Goal: Task Accomplishment & Management: Manage account settings

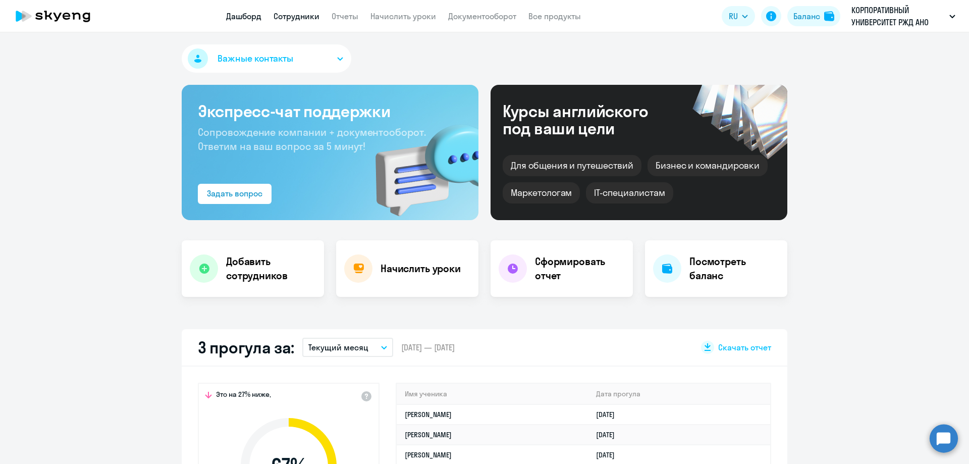
click at [291, 13] on link "Сотрудники" at bounding box center [297, 16] width 46 height 10
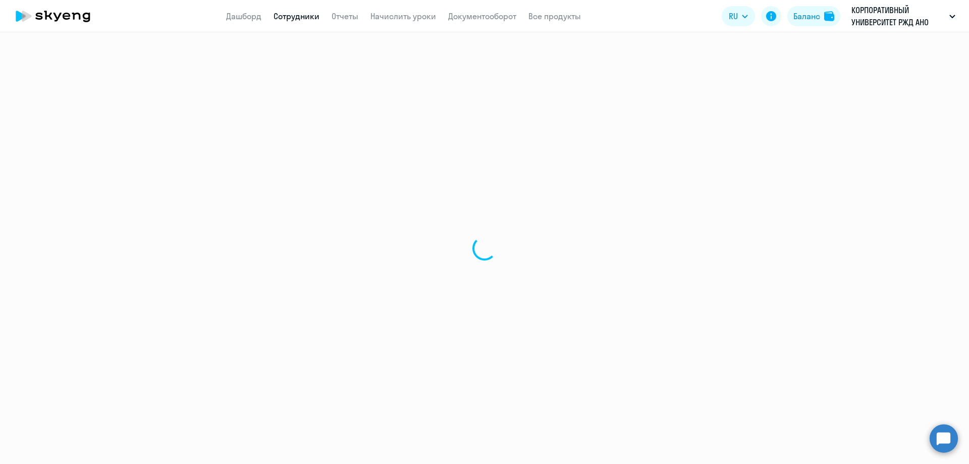
select select "30"
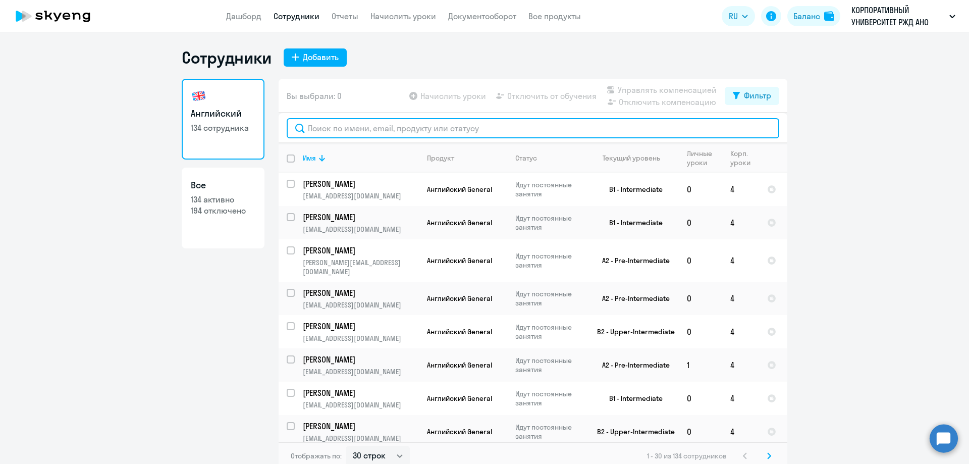
click at [324, 126] on input "text" at bounding box center [533, 128] width 493 height 20
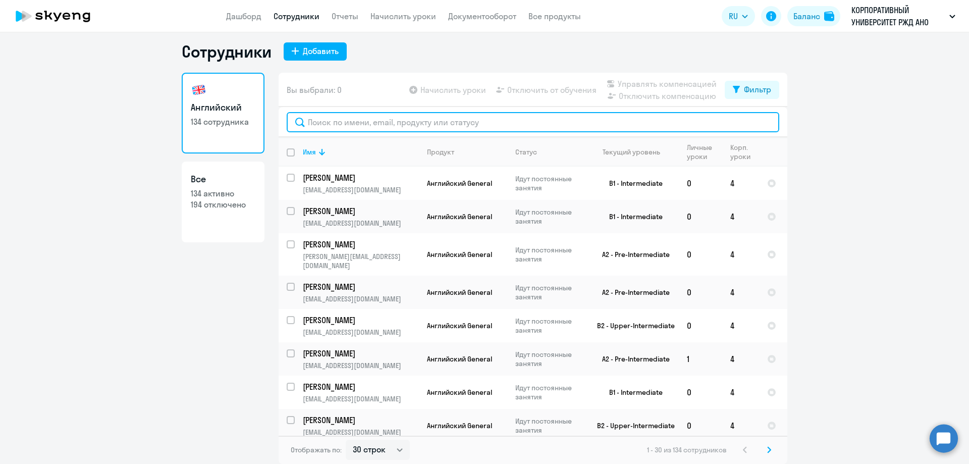
click at [305, 126] on input "text" at bounding box center [533, 122] width 493 height 20
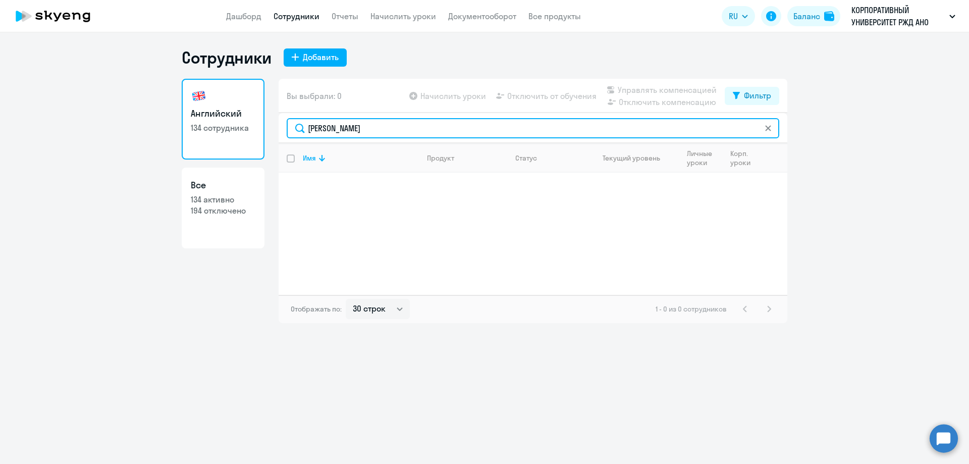
drag, startPoint x: 354, startPoint y: 133, endPoint x: 314, endPoint y: 137, distance: 40.1
click at [314, 137] on input "Абухович" at bounding box center [533, 128] width 493 height 20
type input "Алябушева"
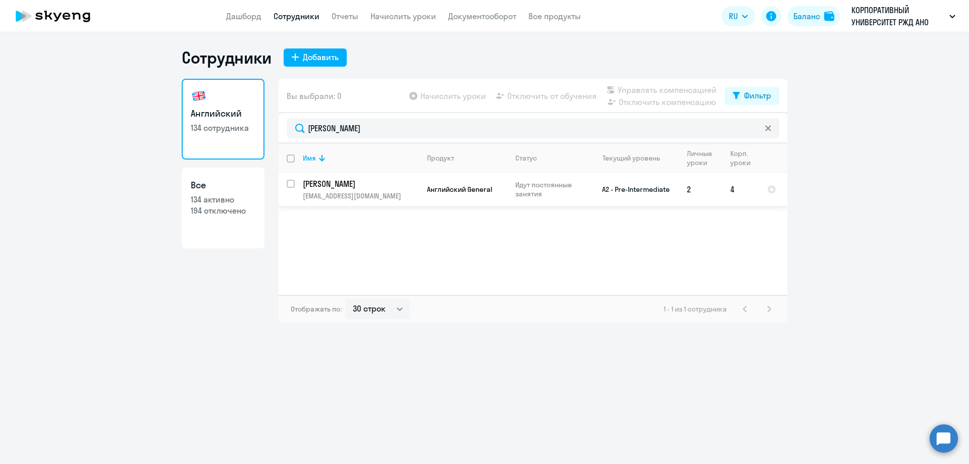
click at [372, 185] on p "Алябушева Любовь Владимировна" at bounding box center [360, 183] width 114 height 11
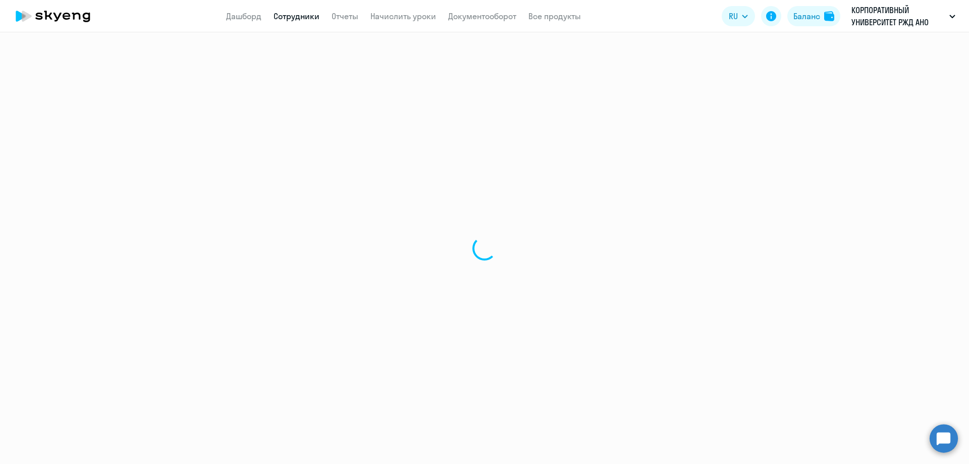
select select "english"
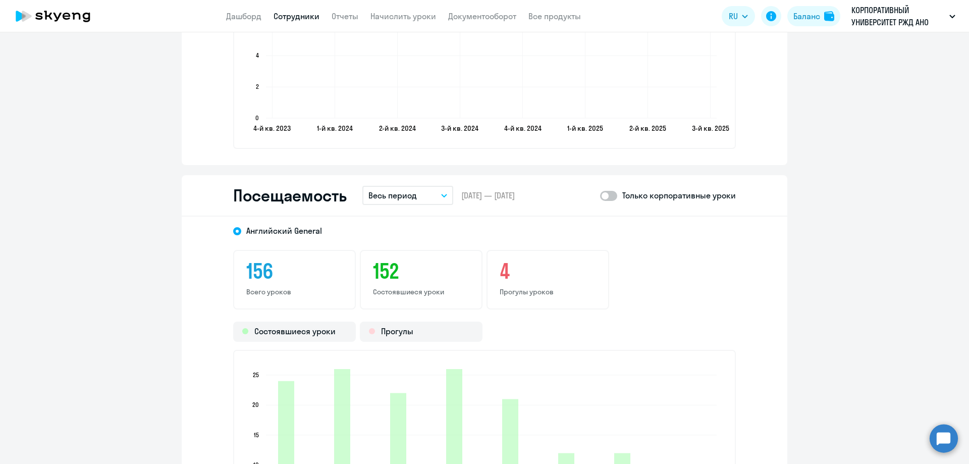
scroll to position [1161, 0]
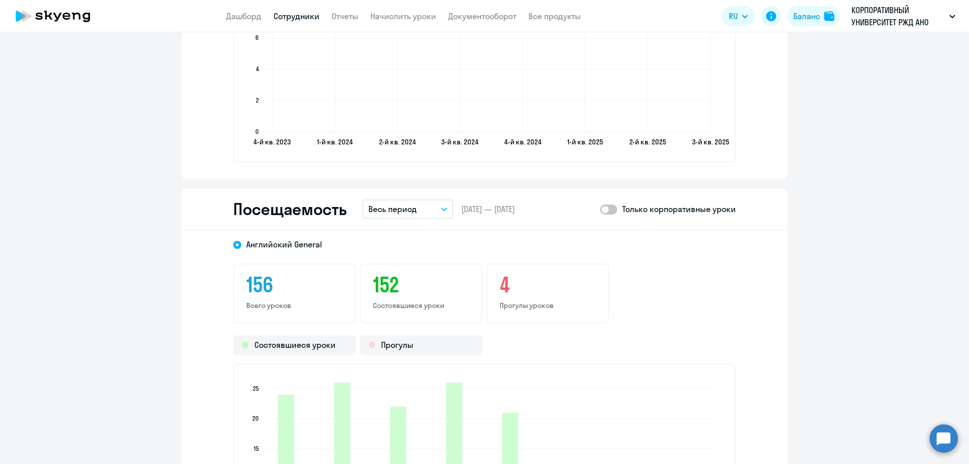
click at [610, 208] on span at bounding box center [608, 209] width 17 height 10
click at [600, 209] on input "checkbox" at bounding box center [600, 209] width 1 height 1
checkbox input "true"
click at [436, 211] on button "Весь период" at bounding box center [407, 208] width 91 height 19
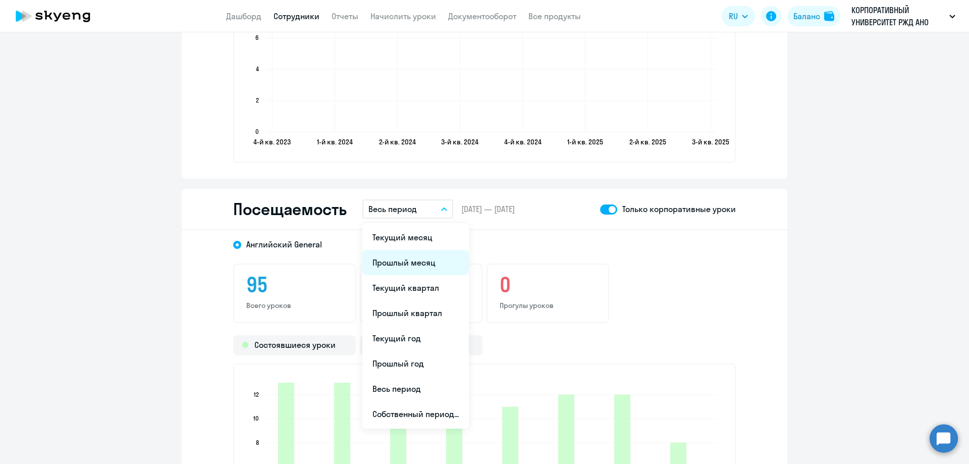
click at [411, 267] on li "Прошлый месяц" at bounding box center [415, 262] width 107 height 25
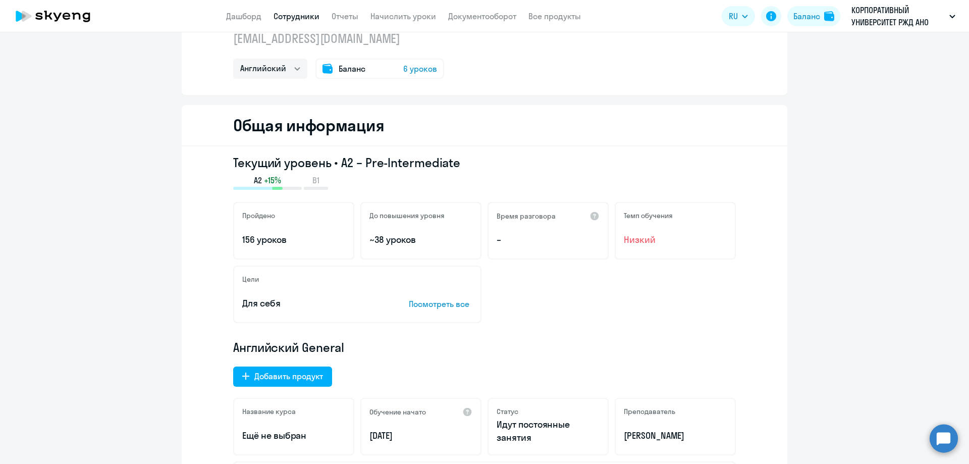
scroll to position [0, 0]
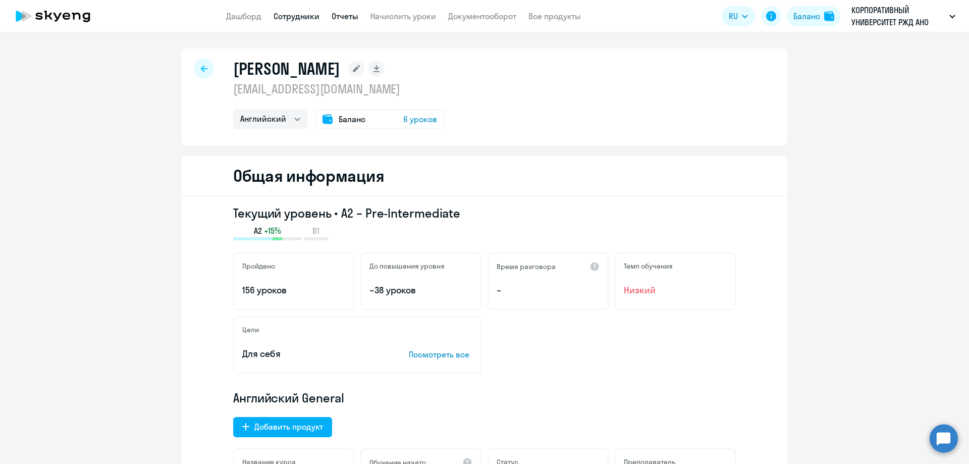
click at [343, 18] on link "Отчеты" at bounding box center [345, 16] width 27 height 10
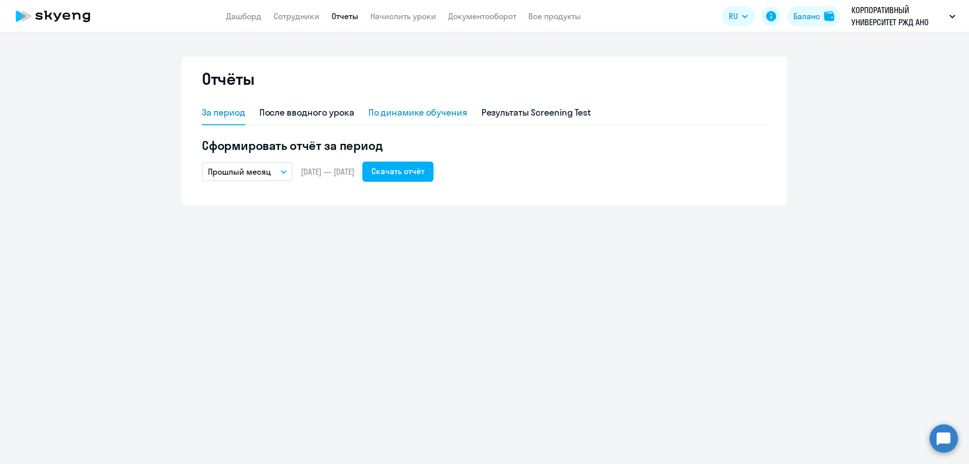
click at [407, 115] on div "По динамике обучения" at bounding box center [418, 112] width 99 height 13
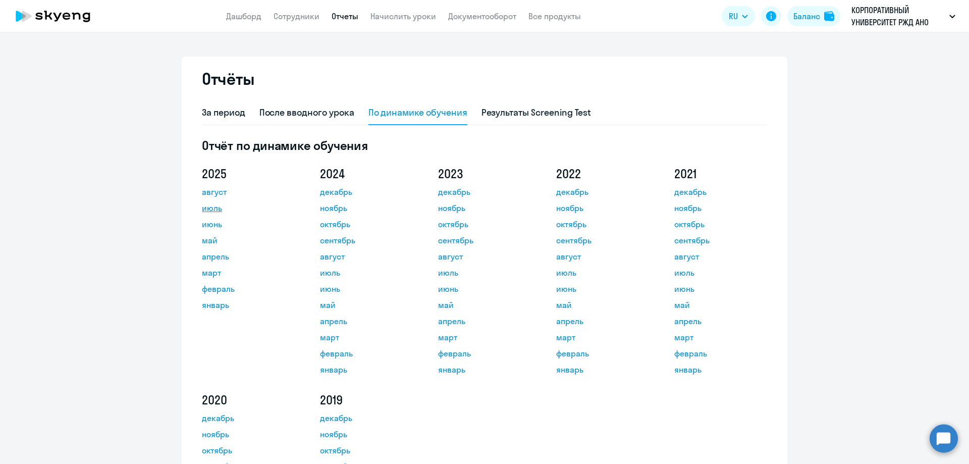
click at [206, 207] on link "июль" at bounding box center [247, 208] width 91 height 12
click at [342, 15] on link "Отчеты" at bounding box center [345, 16] width 27 height 10
click at [337, 15] on link "Отчеты" at bounding box center [345, 16] width 27 height 10
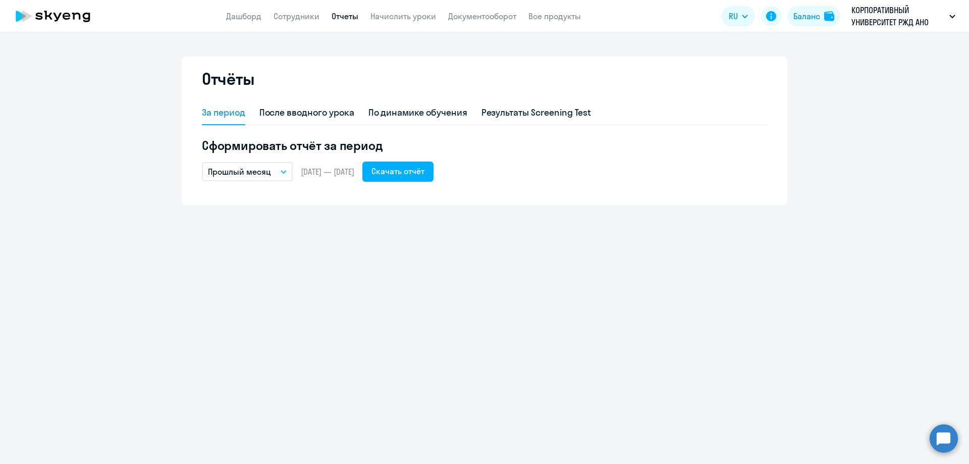
click at [282, 174] on button "Прошлый месяц" at bounding box center [247, 171] width 91 height 19
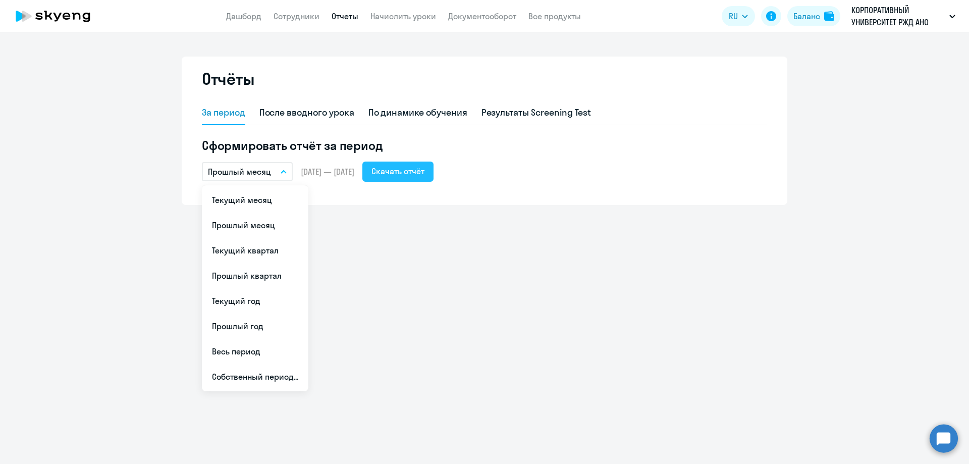
click at [418, 174] on div "Скачать отчёт" at bounding box center [398, 171] width 53 height 12
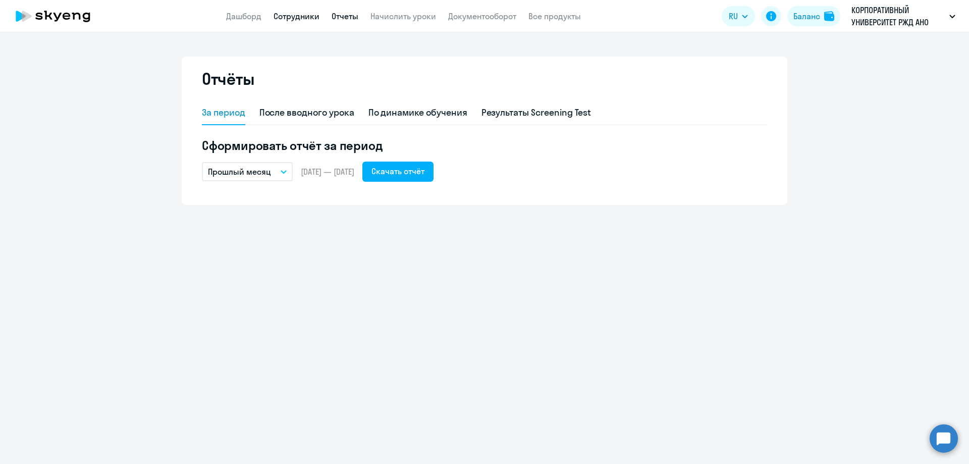
click at [294, 20] on link "Сотрудники" at bounding box center [297, 16] width 46 height 10
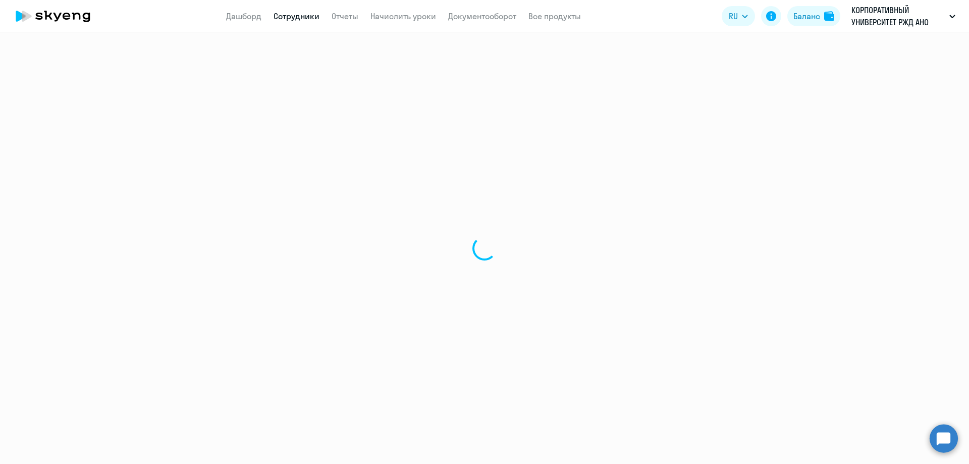
select select "30"
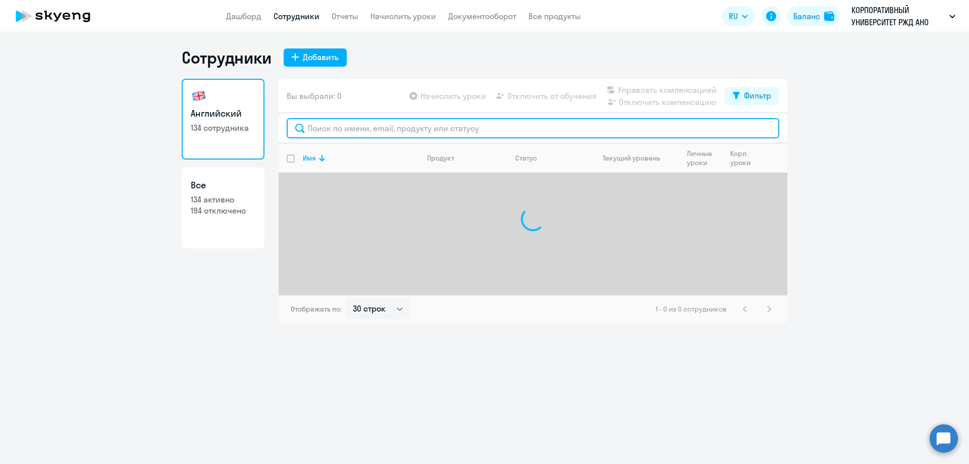
click at [339, 134] on input "text" at bounding box center [533, 128] width 493 height 20
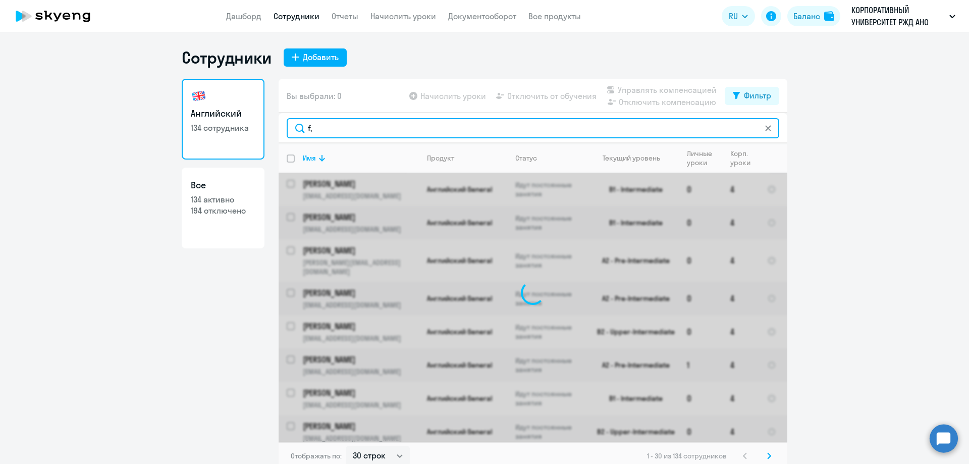
type input "f"
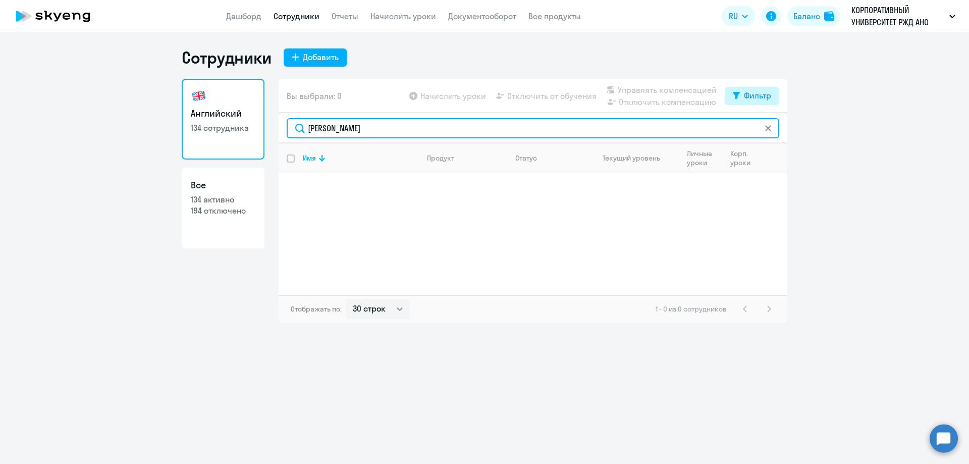
type input "[PERSON_NAME]"
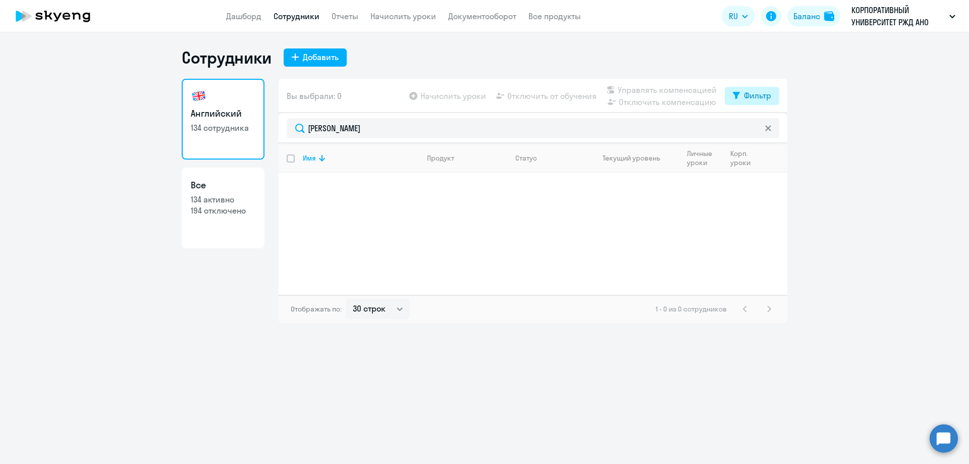
click at [750, 98] on div "Фильтр" at bounding box center [757, 95] width 27 height 12
click at [765, 131] on span at bounding box center [762, 129] width 17 height 10
click at [754, 129] on input "checkbox" at bounding box center [754, 128] width 1 height 1
checkbox input "true"
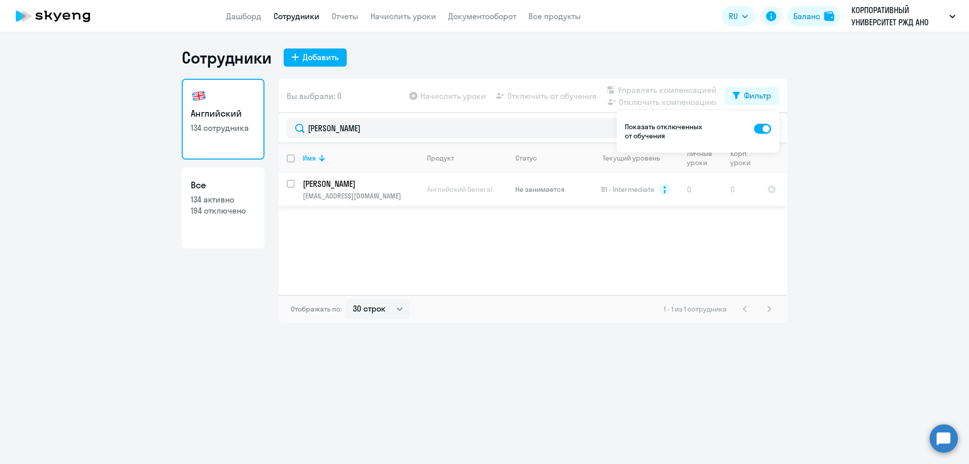
click at [396, 188] on p "Абухович Марина Александровна" at bounding box center [360, 183] width 114 height 11
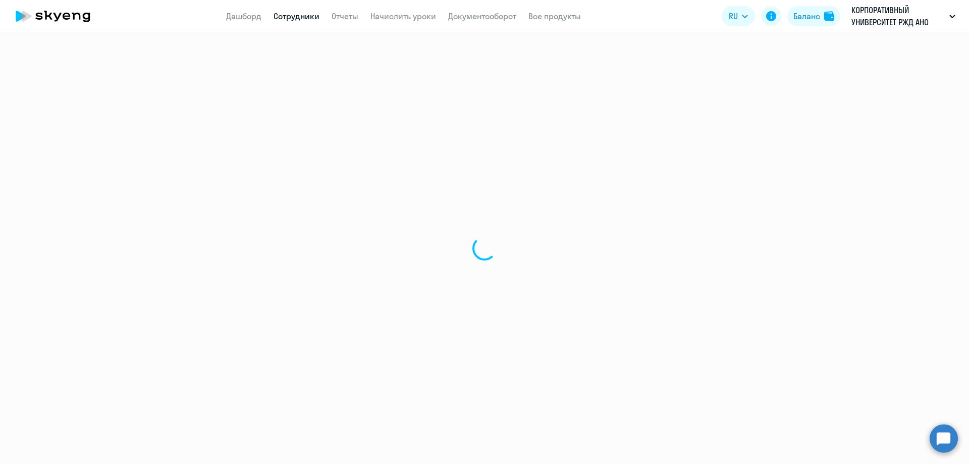
select select "english"
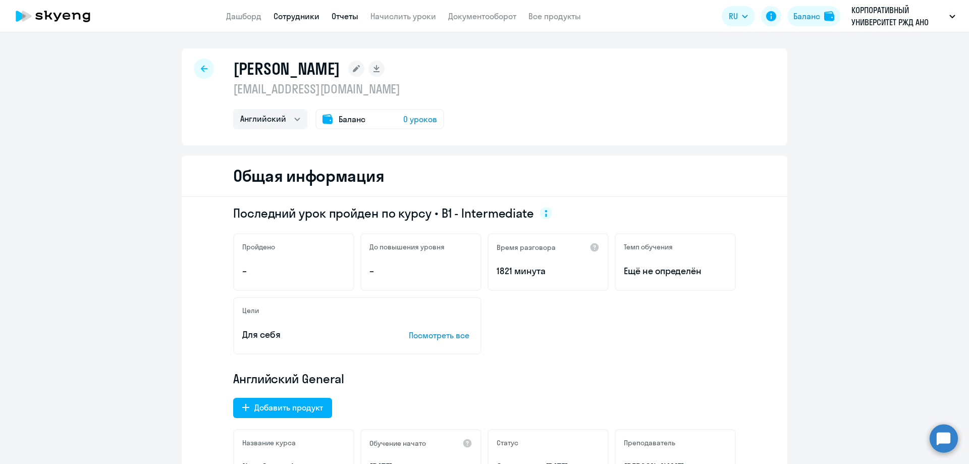
click at [343, 15] on link "Отчеты" at bounding box center [345, 16] width 27 height 10
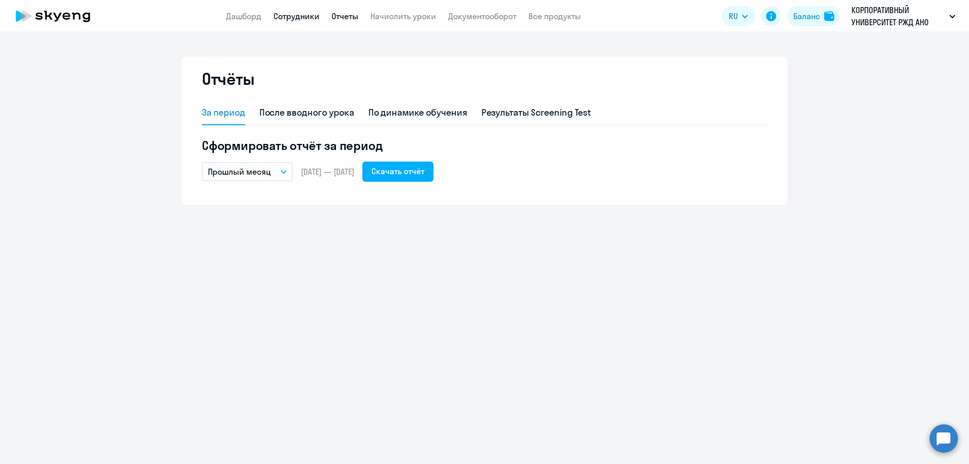
click at [306, 18] on link "Сотрудники" at bounding box center [297, 16] width 46 height 10
select select "30"
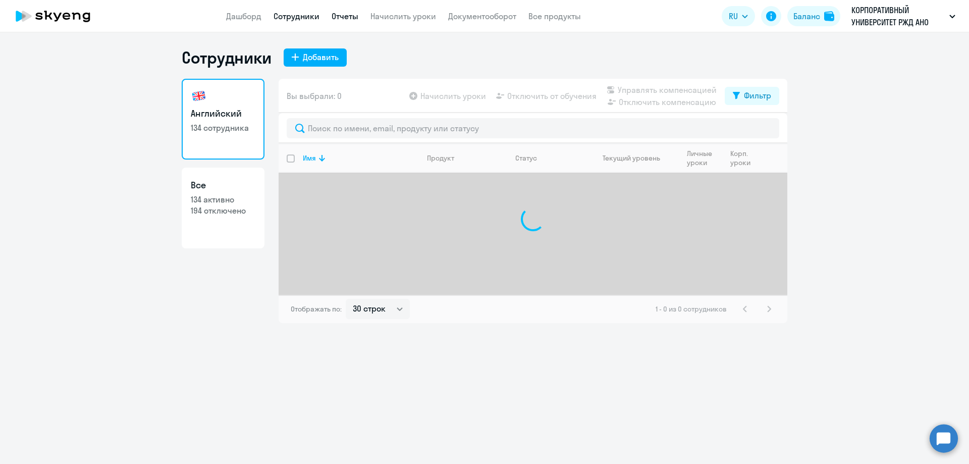
click at [338, 16] on link "Отчеты" at bounding box center [345, 16] width 27 height 10
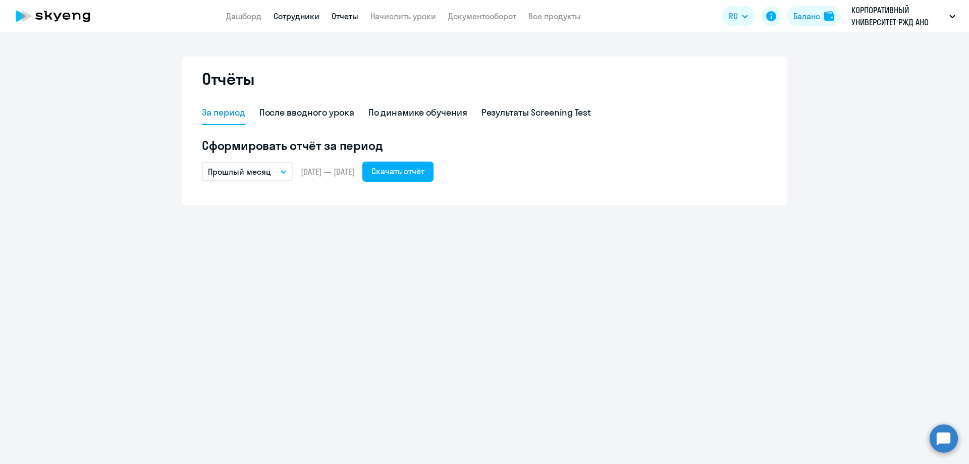
click at [279, 14] on link "Сотрудники" at bounding box center [297, 16] width 46 height 10
select select "30"
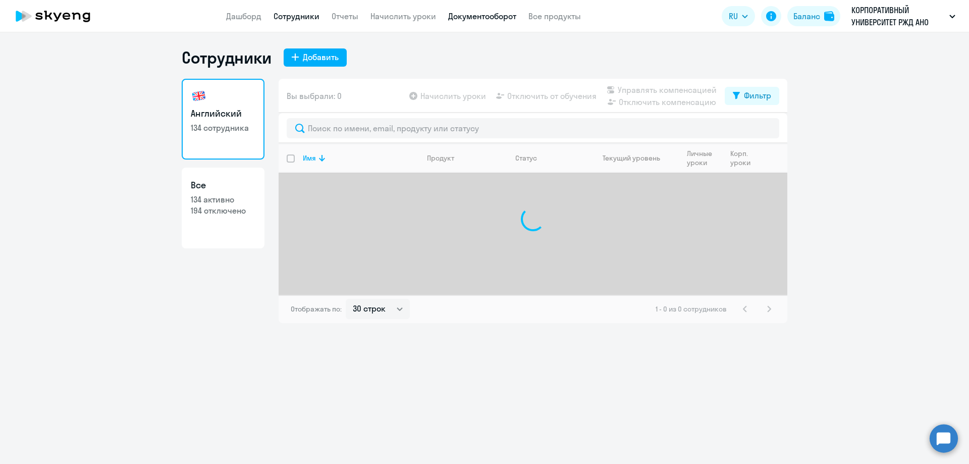
click at [485, 18] on link "Документооборот" at bounding box center [482, 16] width 68 height 10
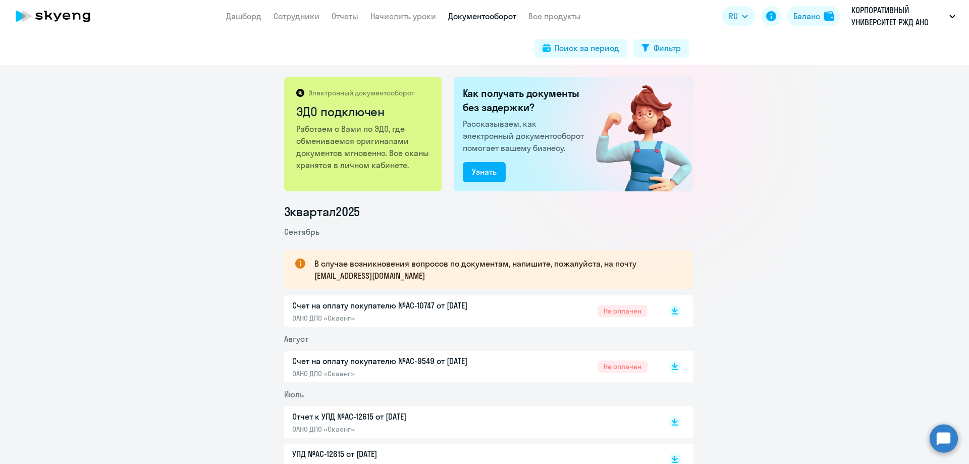
click at [413, 304] on p "Счет на оплату покупателю №AC-10747 от [DATE]" at bounding box center [398, 305] width 212 height 12
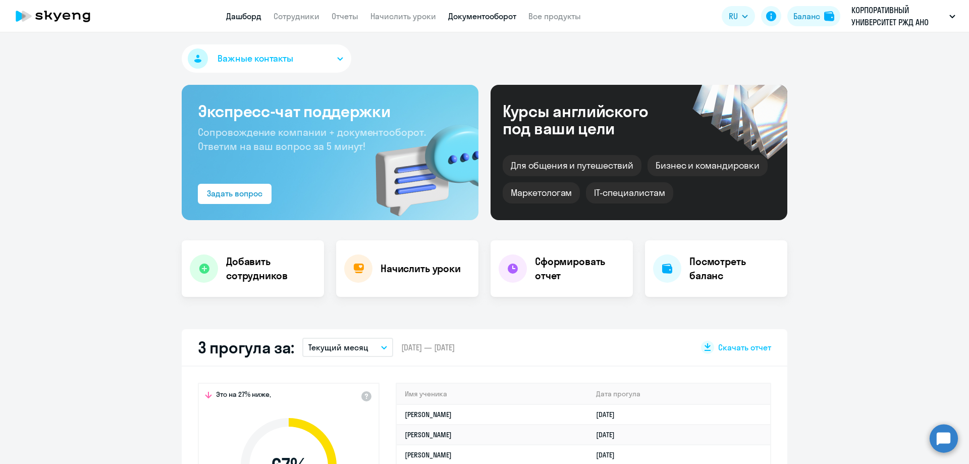
click at [483, 15] on link "Документооборот" at bounding box center [482, 16] width 68 height 10
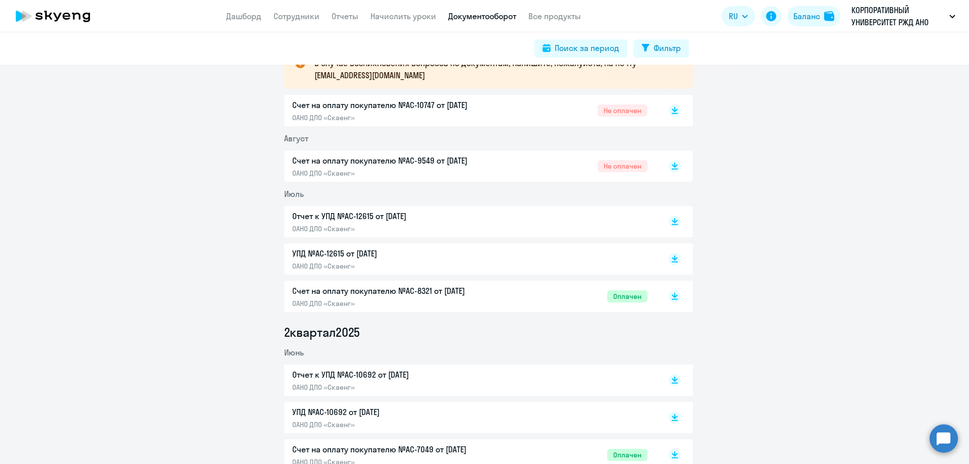
scroll to position [202, 0]
click at [338, 213] on p "Отчет к УПД №AC-12615 от [DATE]" at bounding box center [398, 214] width 212 height 12
click at [347, 215] on p "Отчет к УПД №AC-12615 от [DATE]" at bounding box center [398, 214] width 212 height 12
click at [328, 252] on p "УПД №AC-12615 от [DATE]" at bounding box center [398, 252] width 212 height 12
